Goal: Information Seeking & Learning: Learn about a topic

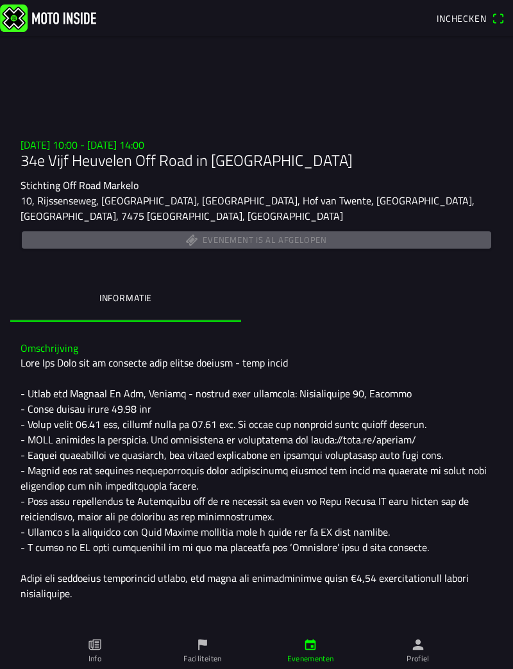
scroll to position [151, 0]
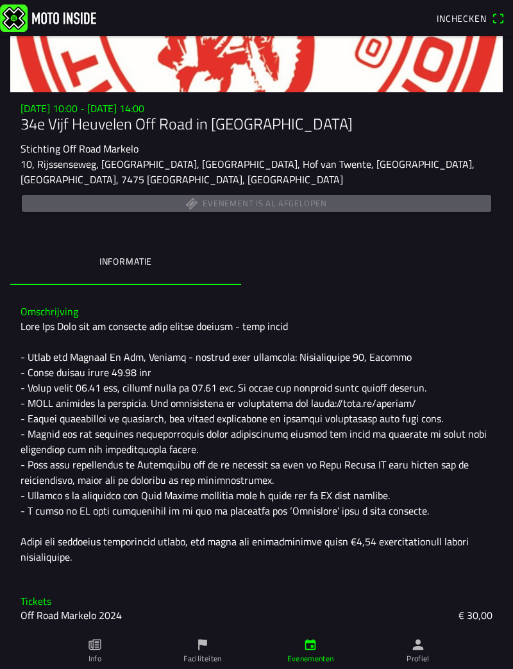
click at [324, 652] on link "Evenementen" at bounding box center [311, 652] width 108 height 36
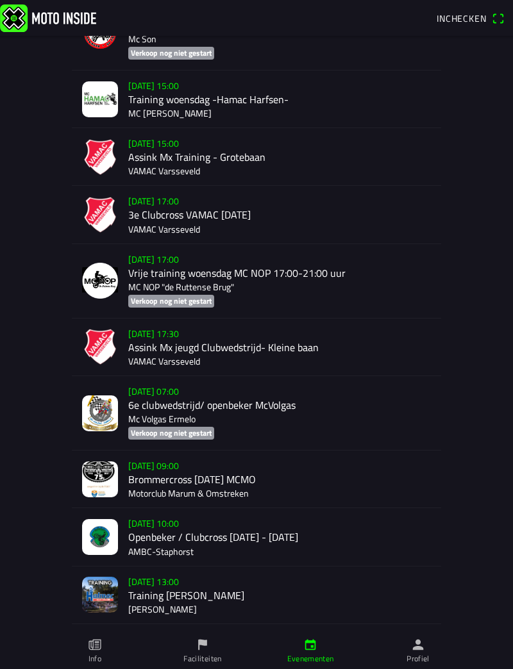
scroll to position [950, 0]
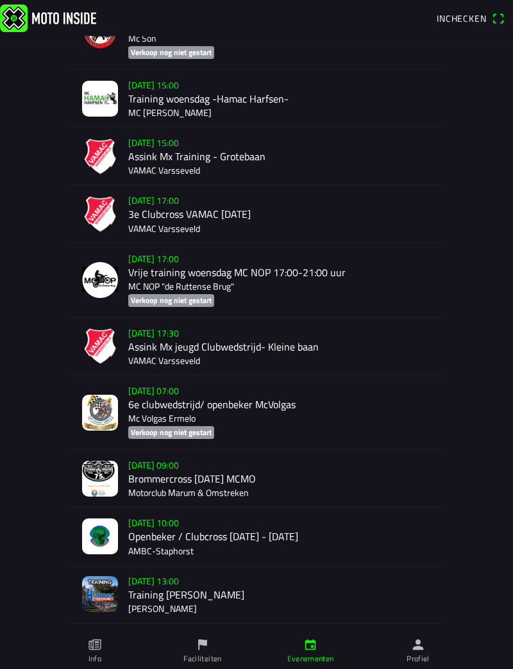
click at [405, 475] on div "[DATE] 09:00 Brommercross [DATE] MCMO Motorclub Marum & Omstreken" at bounding box center [279, 478] width 303 height 57
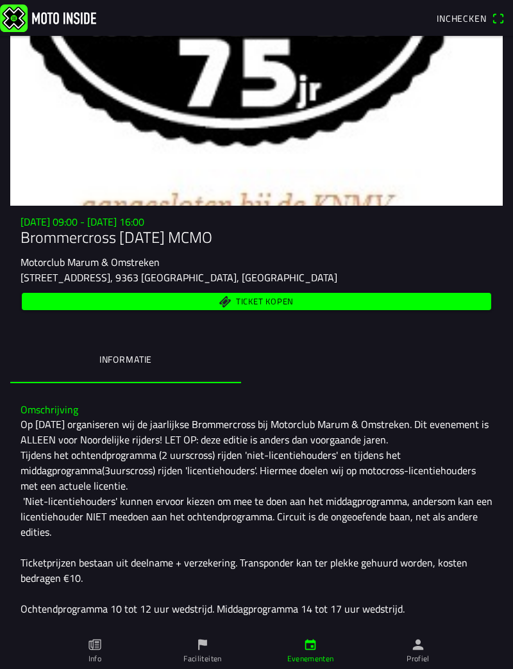
scroll to position [32, 0]
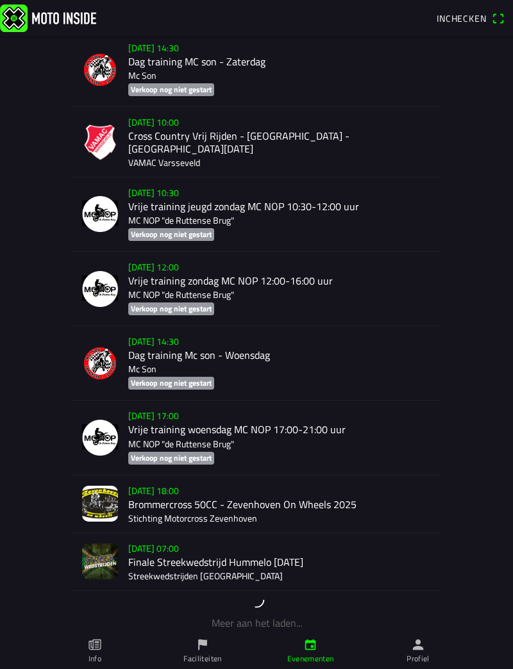
scroll to position [4050, 0]
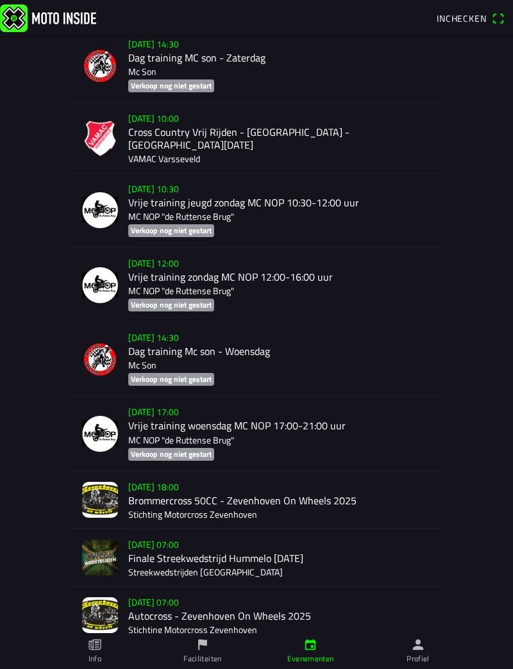
click at [392, 530] on div "[DATE] 07:00 Finale Streekwedstrijd Hummelo [DATE] Streekwedstrijden [GEOGRAPHI…" at bounding box center [279, 558] width 303 height 57
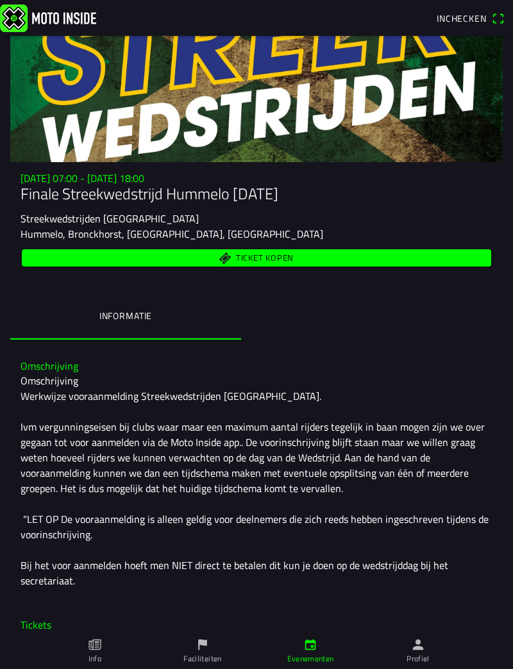
scroll to position [321, 0]
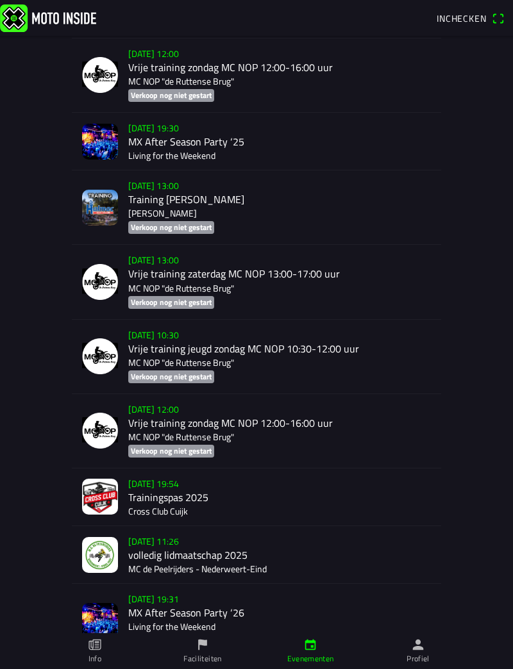
scroll to position [12705, 0]
